Goal: Information Seeking & Learning: Learn about a topic

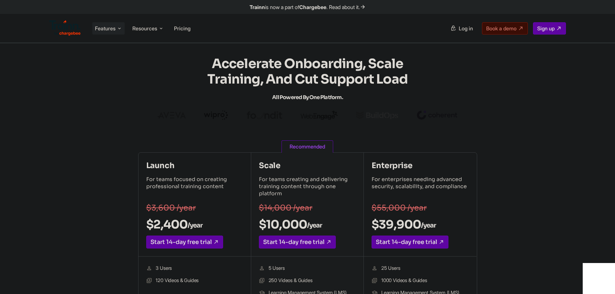
click at [119, 28] on icon at bounding box center [119, 28] width 5 height 6
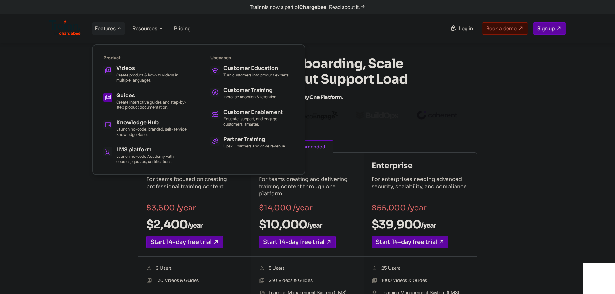
click at [156, 105] on p "Create interactive guides and step-by-step product documentation." at bounding box center [151, 104] width 71 height 10
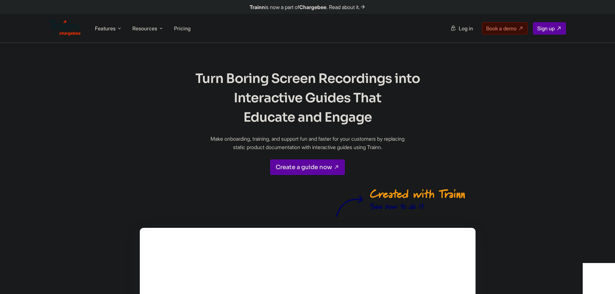
scroll to position [129, 0]
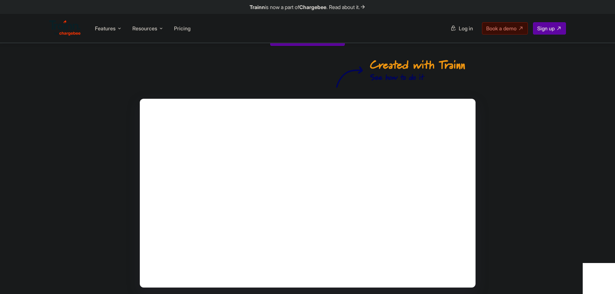
click at [420, 81] on img at bounding box center [400, 72] width 129 height 32
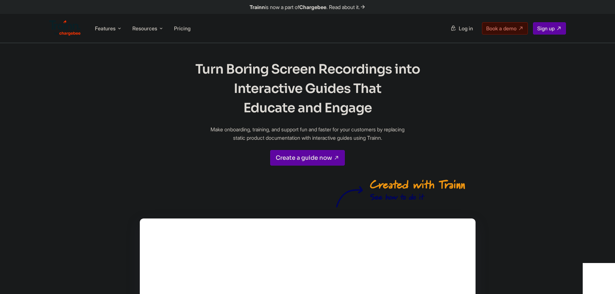
scroll to position [0, 0]
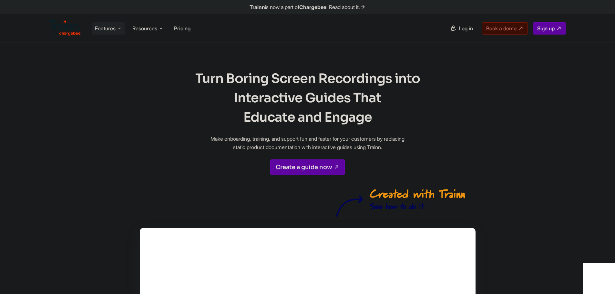
click at [109, 31] on span "Features" at bounding box center [105, 28] width 21 height 7
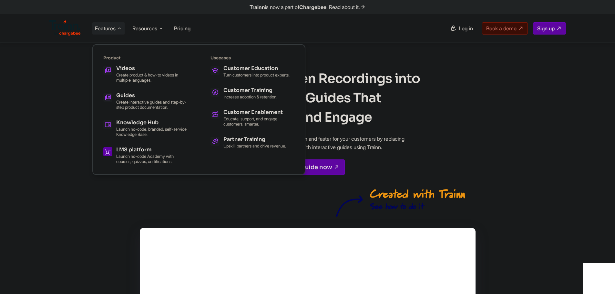
click at [144, 154] on p "Launch no-code Academy with courses, quizzes, certifications." at bounding box center [151, 159] width 71 height 10
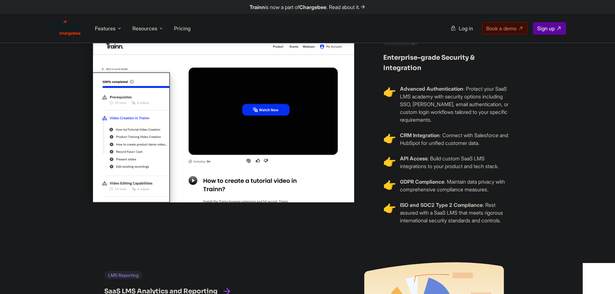
scroll to position [1872, 0]
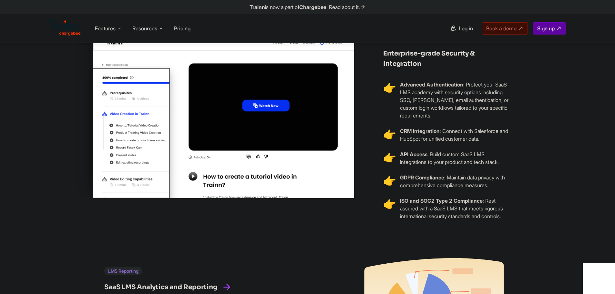
click at [272, 121] on img at bounding box center [220, 131] width 291 height 215
click at [276, 126] on img at bounding box center [220, 131] width 291 height 215
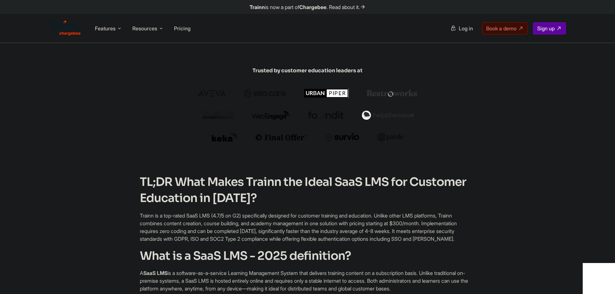
scroll to position [0, 0]
